Goal: Find specific page/section: Find specific page/section

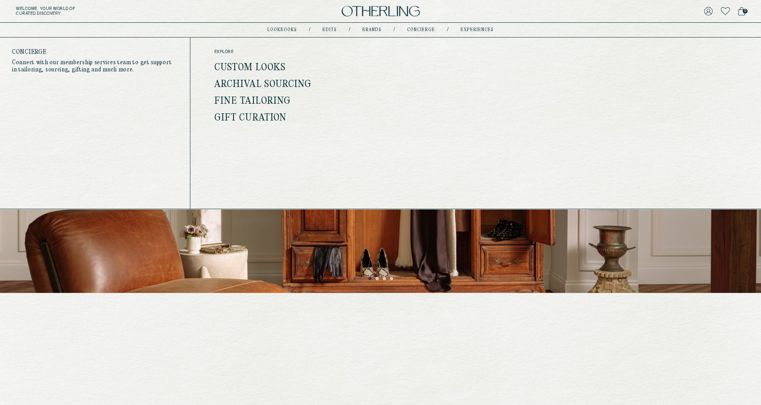
click at [267, 65] on link "Custom Looks" at bounding box center [249, 68] width 71 height 10
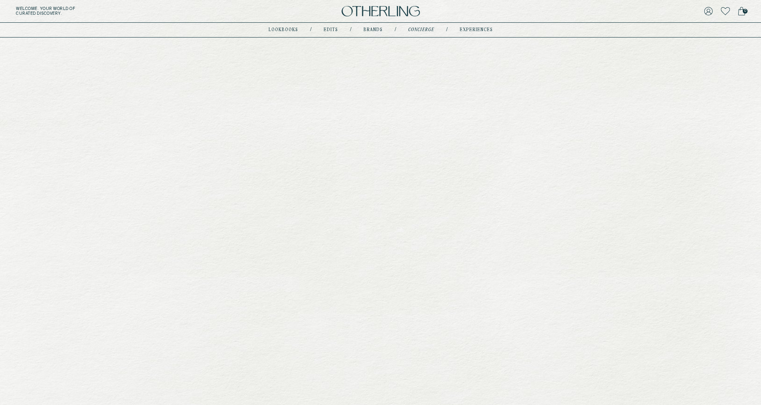
type input "**********"
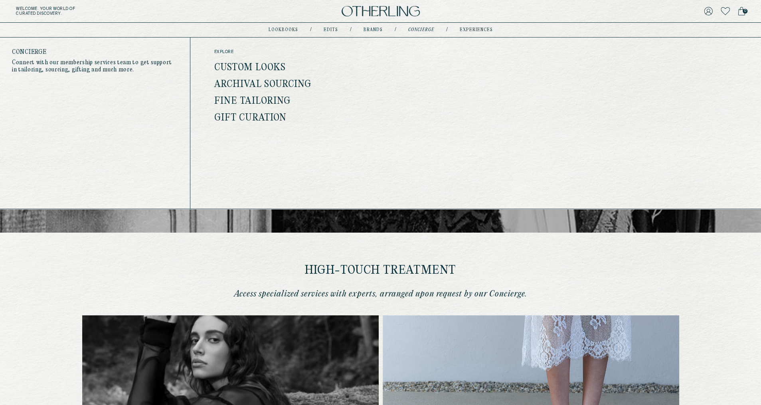
click at [274, 91] on ul "Custom Looks Archival Sourcing Fine Tailoring Gift Curation" at bounding box center [303, 92] width 178 height 59
click at [275, 81] on link "Archival Sourcing" at bounding box center [262, 84] width 97 height 10
click at [283, 78] on ul "Custom Looks Archival Sourcing Fine Tailoring Gift Curation" at bounding box center [303, 92] width 178 height 59
click at [289, 89] on link "Archival Sourcing" at bounding box center [262, 84] width 97 height 10
click at [287, 79] on ul "Custom Looks Archival Sourcing Fine Tailoring Gift Curation" at bounding box center [303, 92] width 178 height 59
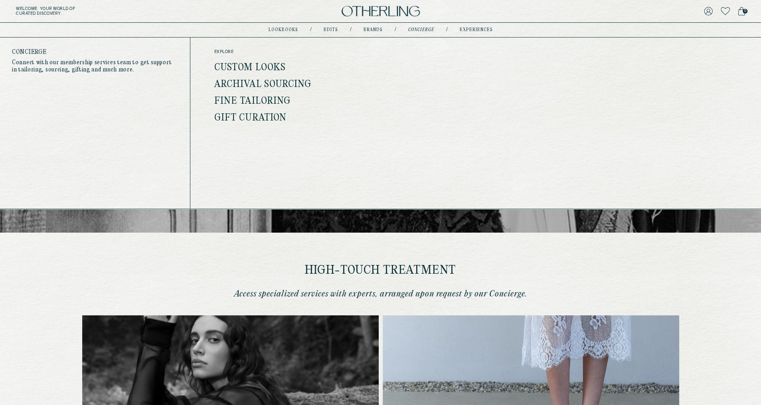
click at [296, 82] on link "Archival Sourcing" at bounding box center [262, 84] width 97 height 10
